Goal: Task Accomplishment & Management: Manage account settings

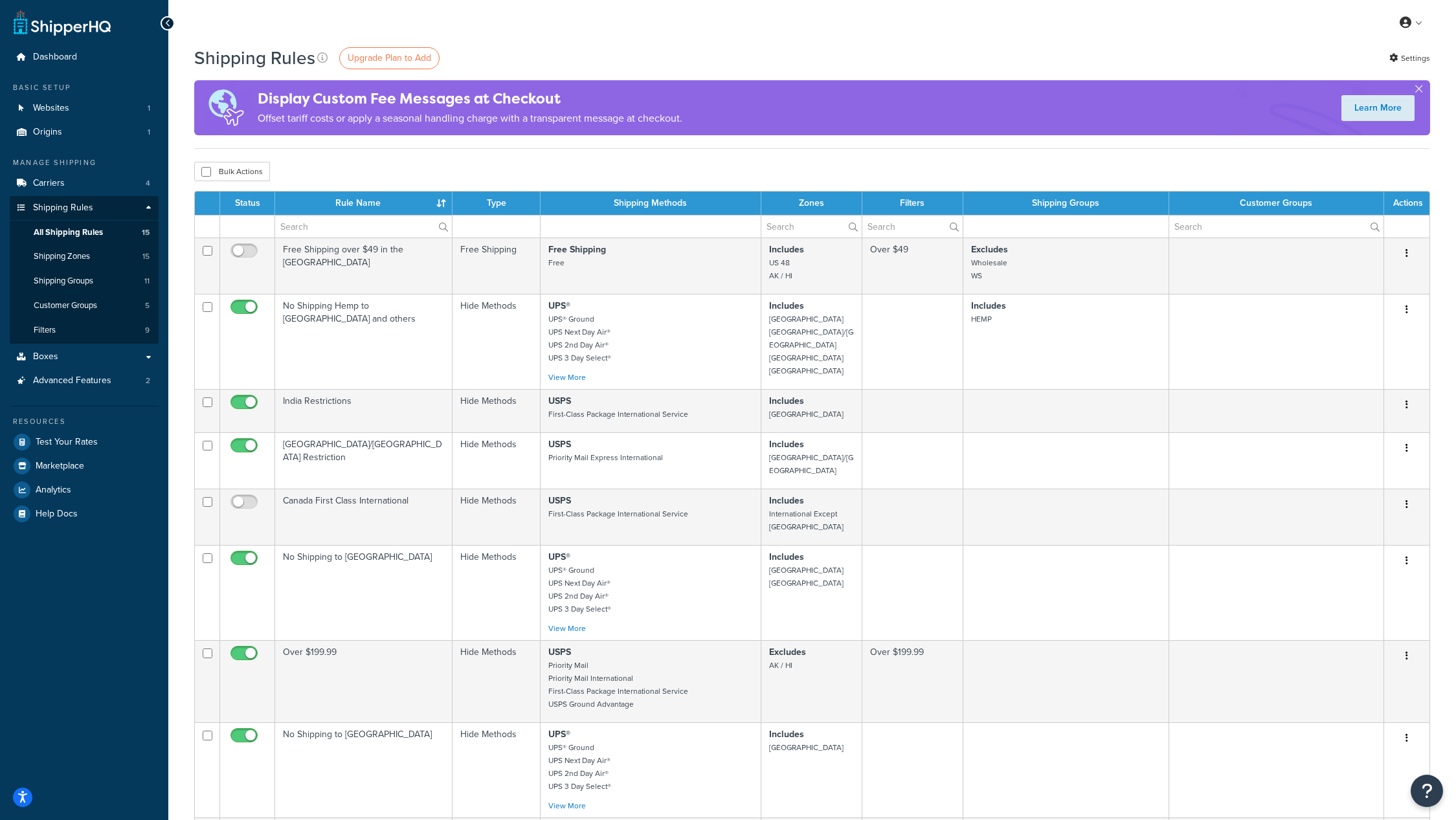
select select "25"
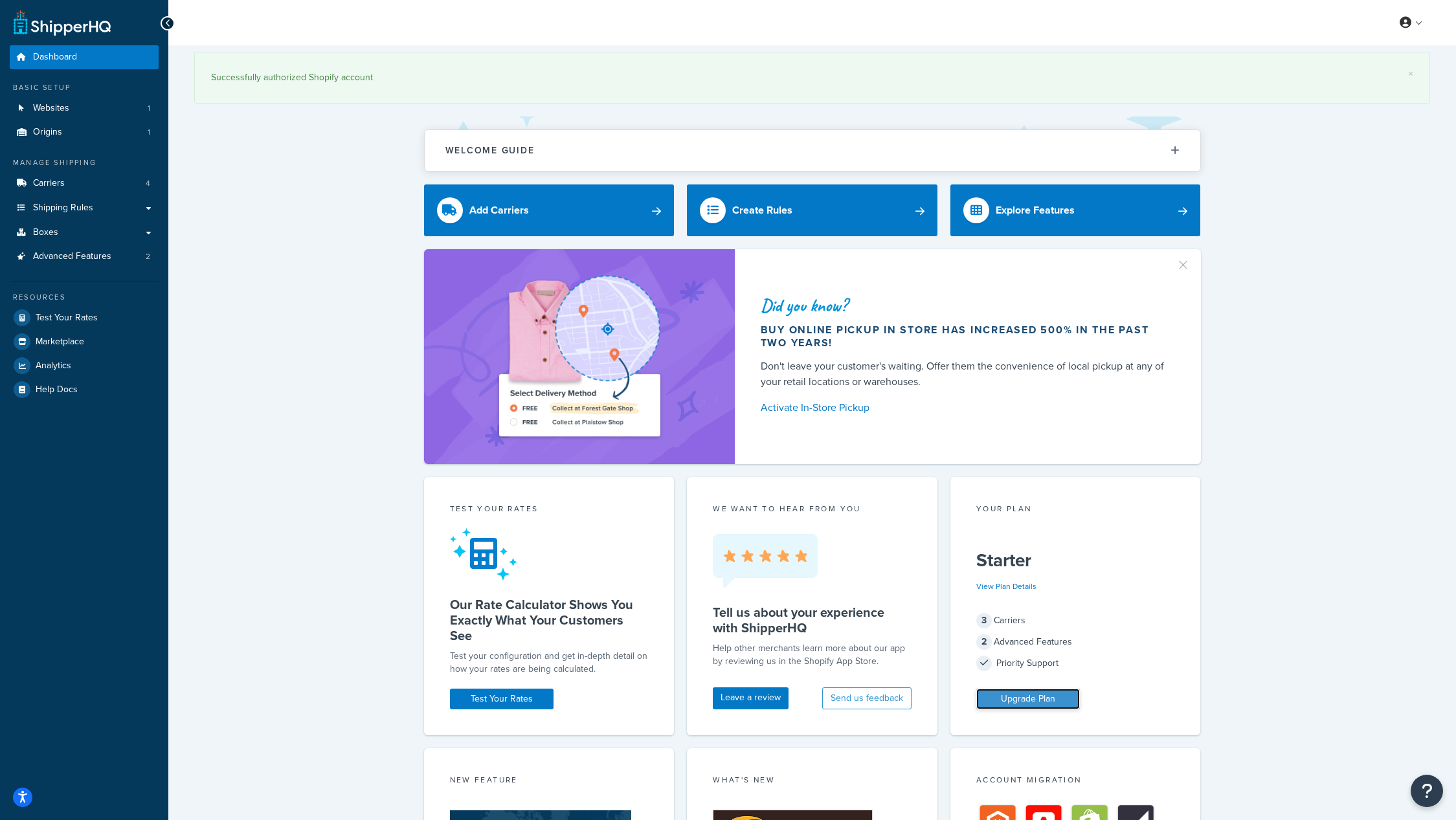
click at [1033, 700] on link "Upgrade Plan" at bounding box center [1028, 699] width 104 height 21
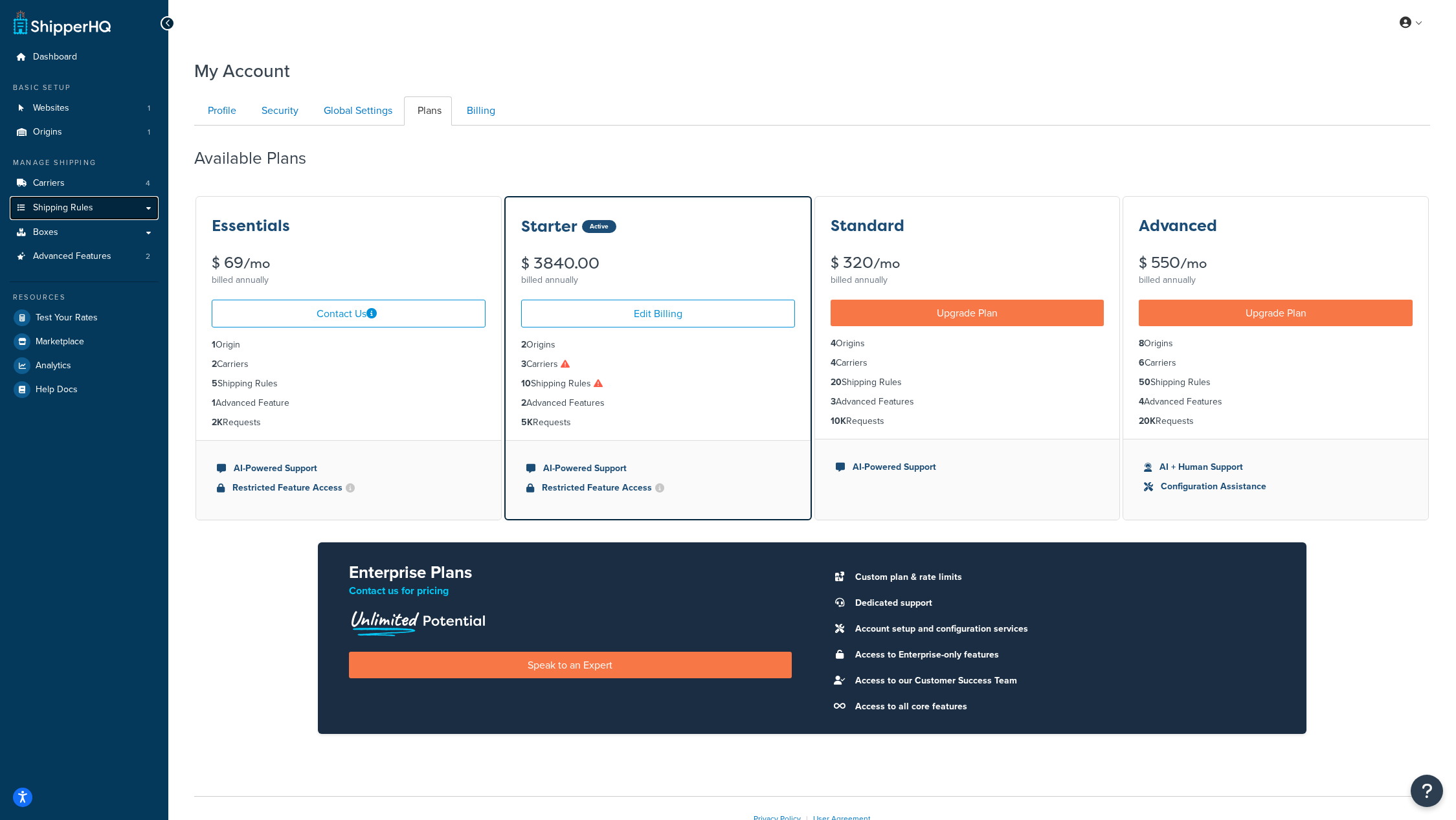
click at [66, 206] on span "Shipping Rules" at bounding box center [63, 208] width 61 height 11
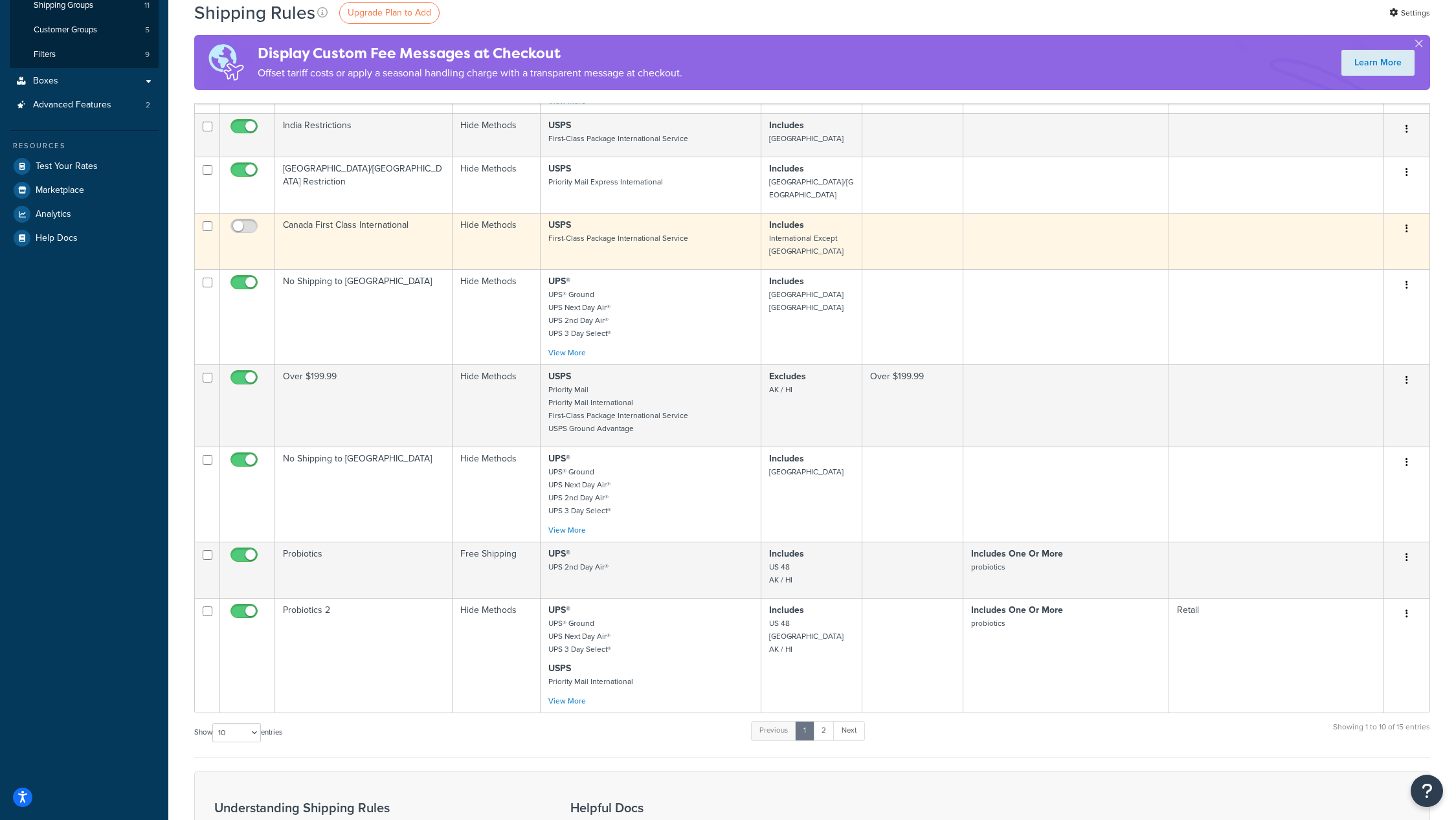
scroll to position [298, 0]
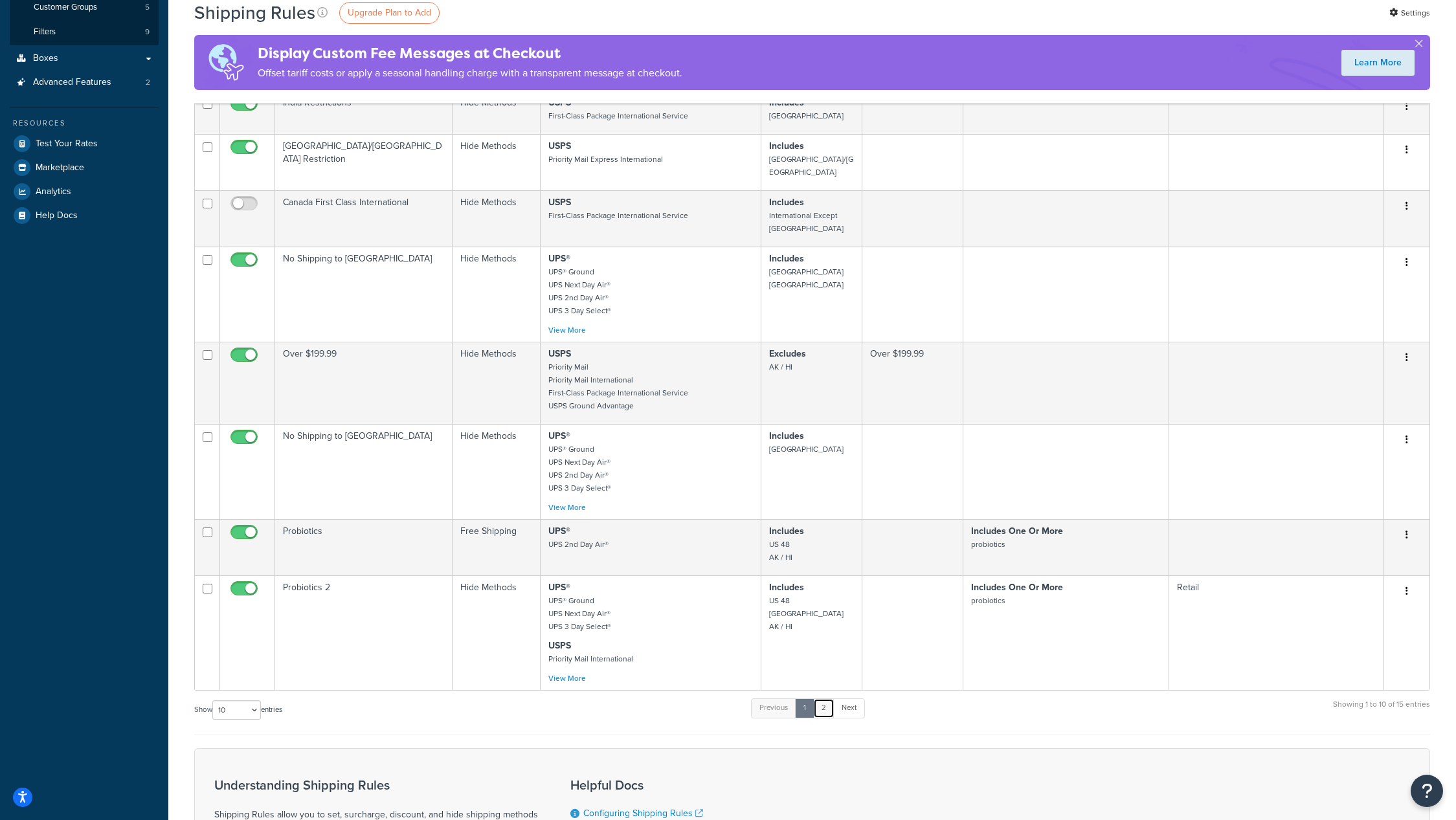
click at [828, 701] on link "2" at bounding box center [824, 707] width 21 height 19
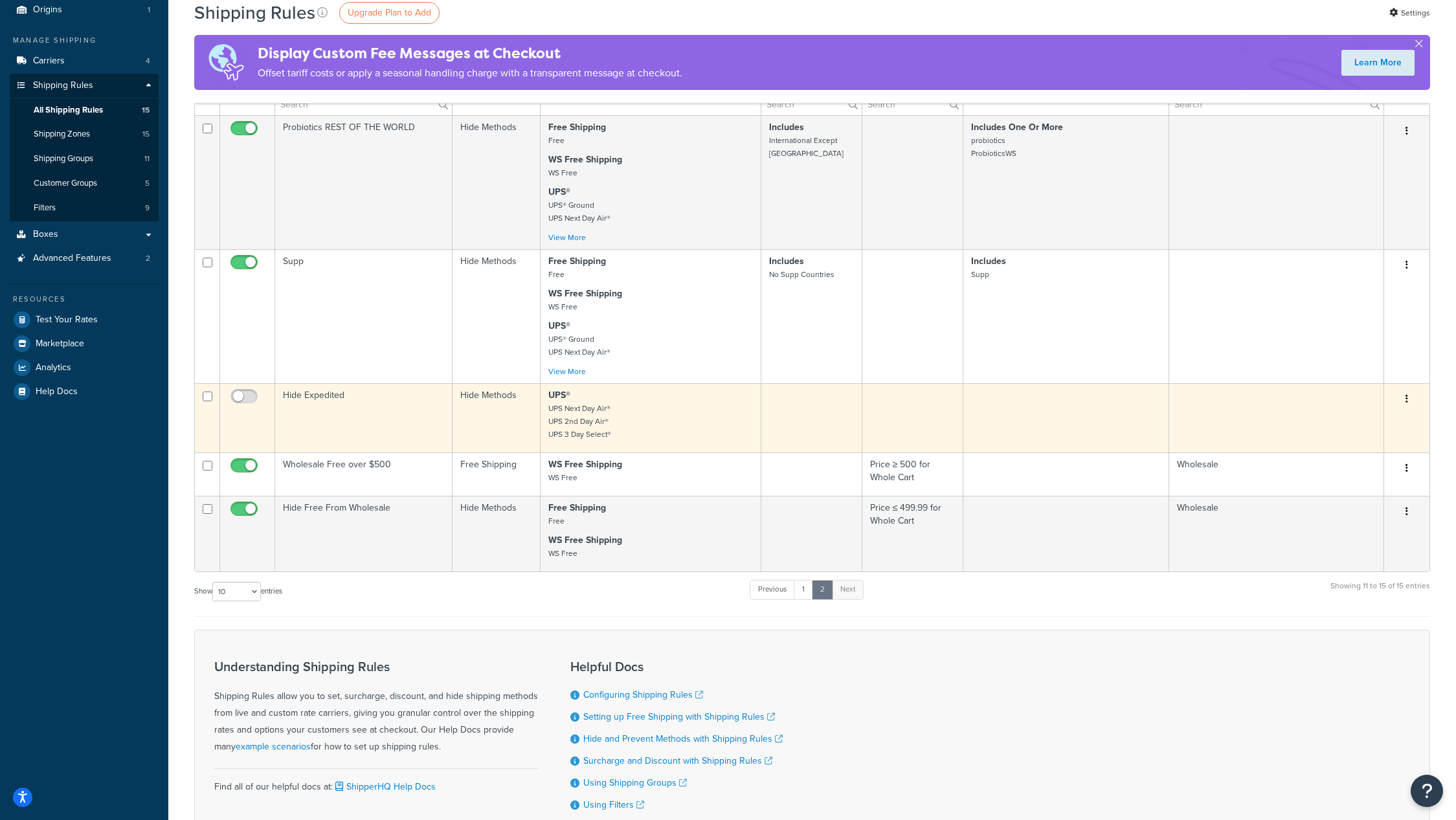
scroll to position [0, 0]
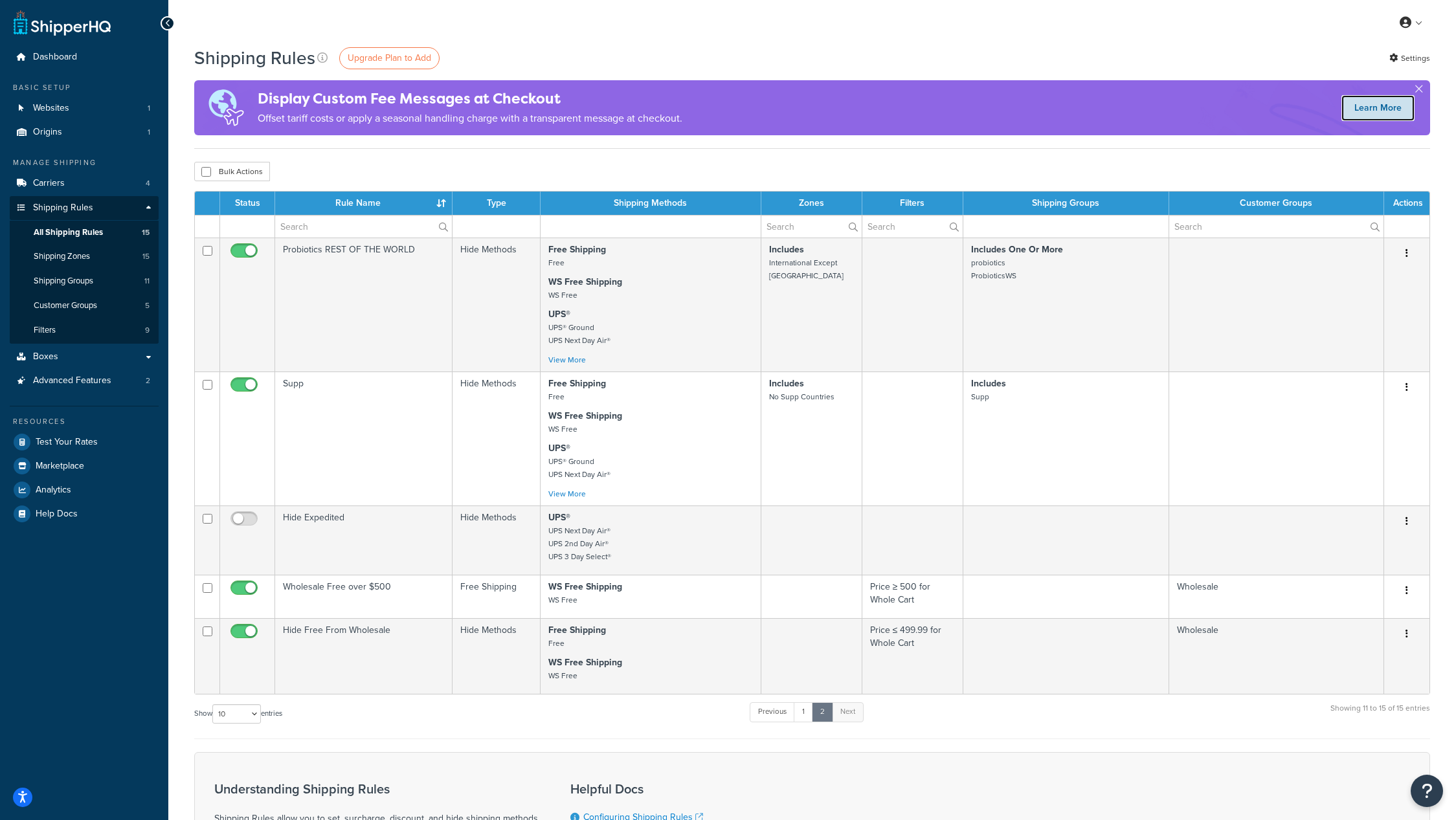
click at [1367, 109] on link "Learn More" at bounding box center [1378, 108] width 73 height 26
